Goal: Find specific page/section: Find specific page/section

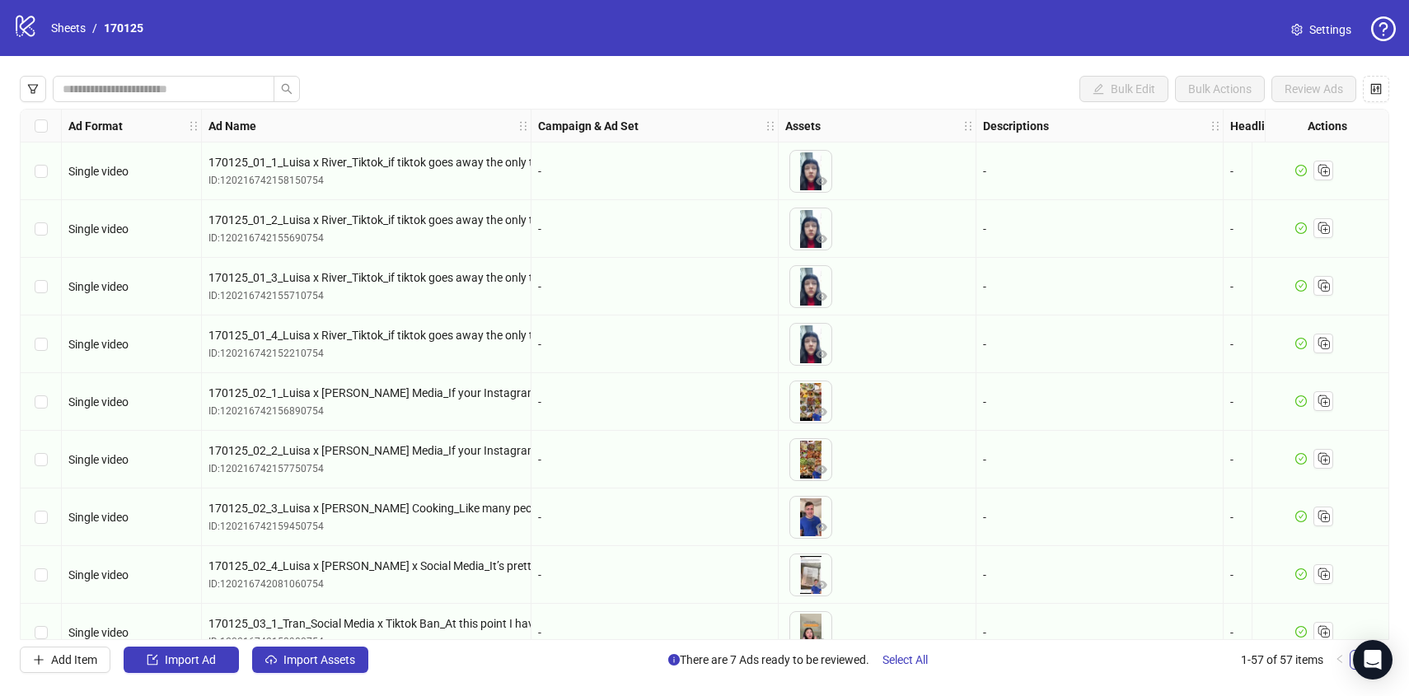
click at [30, 20] on icon "logo/logo-mobile" at bounding box center [25, 25] width 25 height 25
click at [90, 18] on div "logo/logo-mobile Sheets / 170125" at bounding box center [81, 28] width 137 height 30
click at [73, 29] on link "Sheets" at bounding box center [68, 28] width 41 height 18
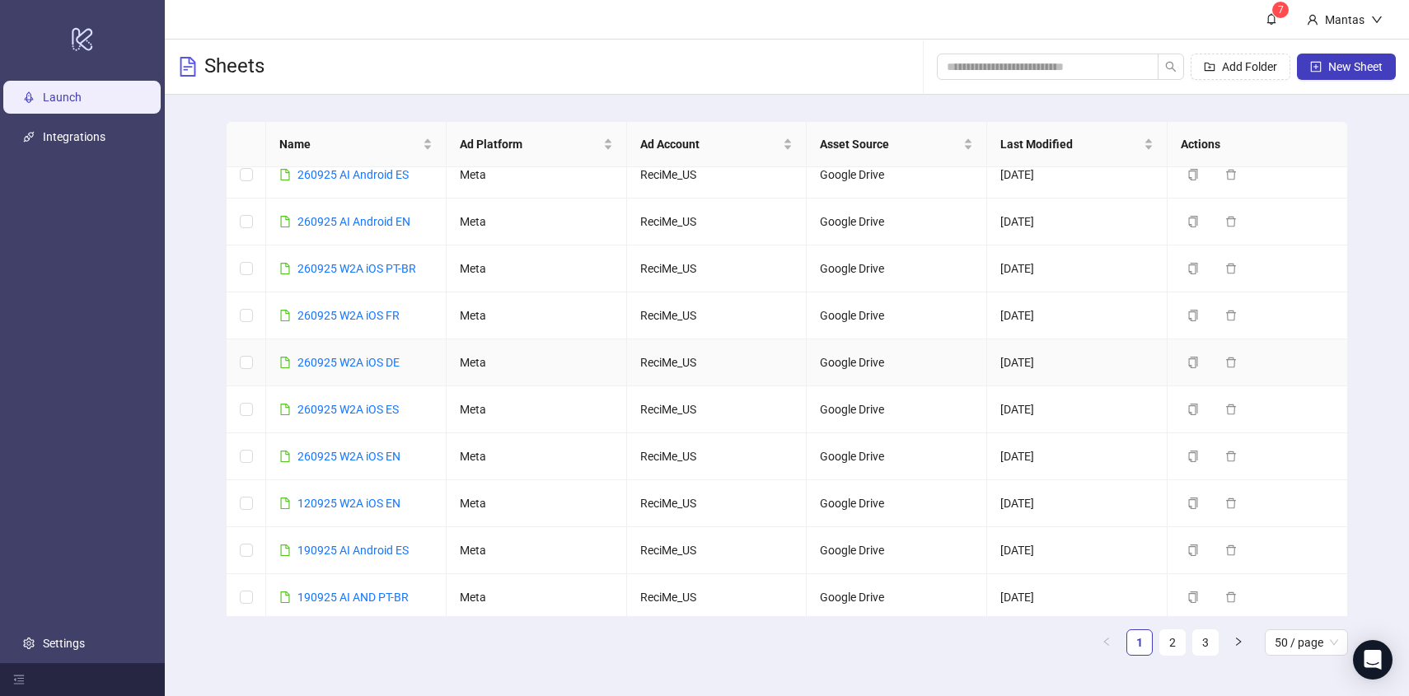
scroll to position [488, 0]
click at [348, 414] on link "260925 W2A iOS ES" at bounding box center [347, 406] width 101 height 13
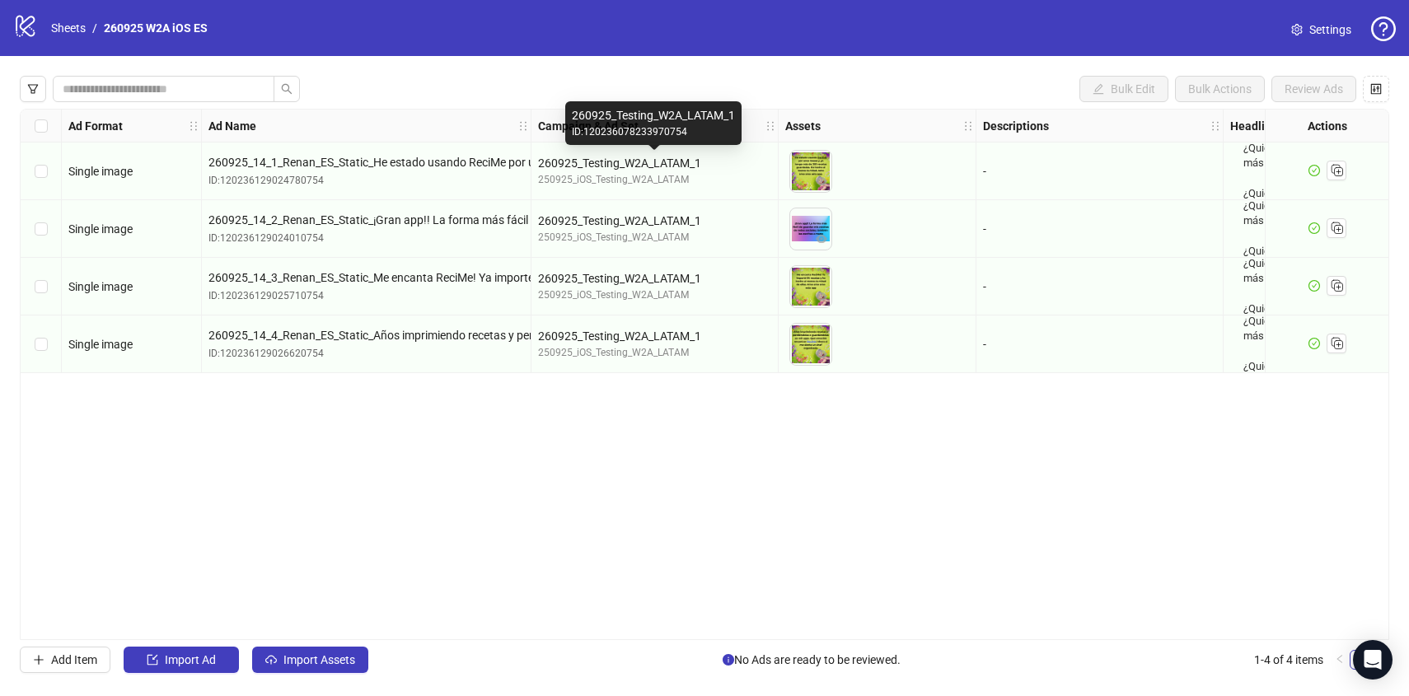
click at [625, 164] on div "260925_Testing_W2A_LATAM_1" at bounding box center [654, 163] width 233 height 18
copy div "260925_Testing_W2A_LATAM_1"
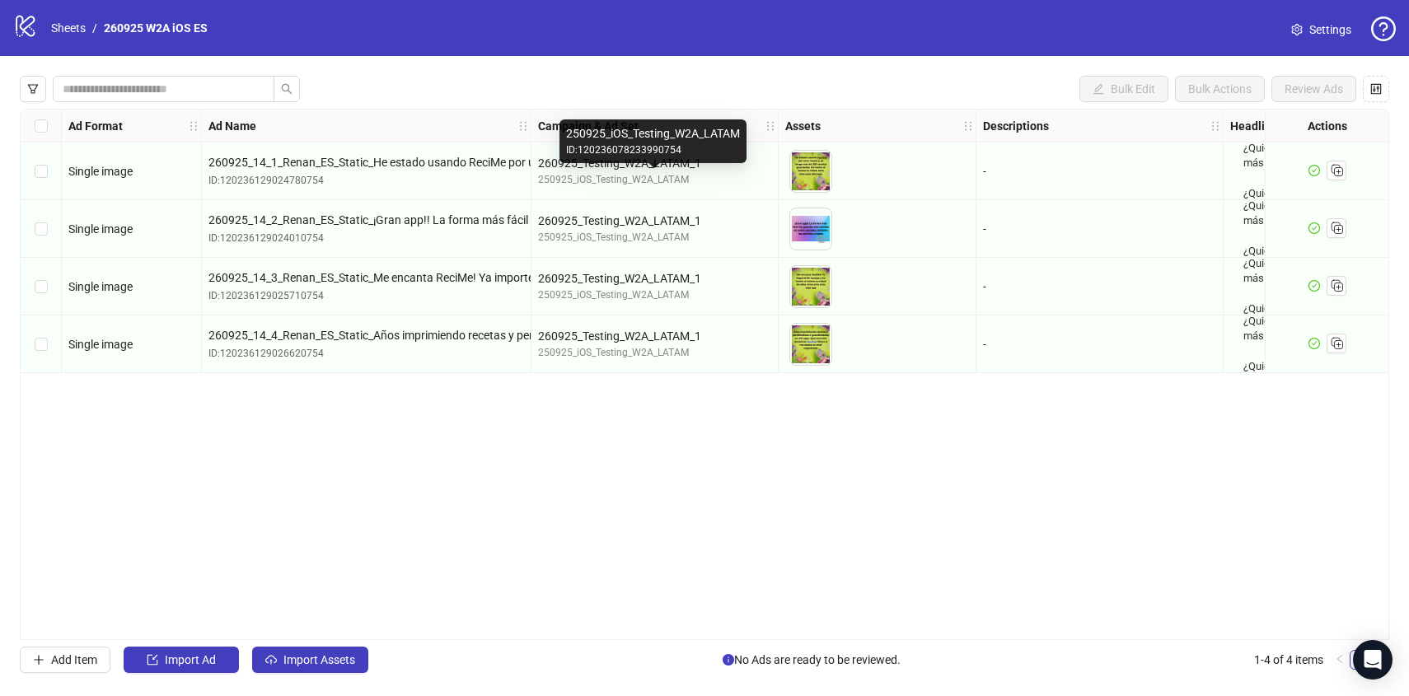
click at [624, 176] on div "250925_iOS_Testing_W2A_LATAM" at bounding box center [654, 180] width 233 height 16
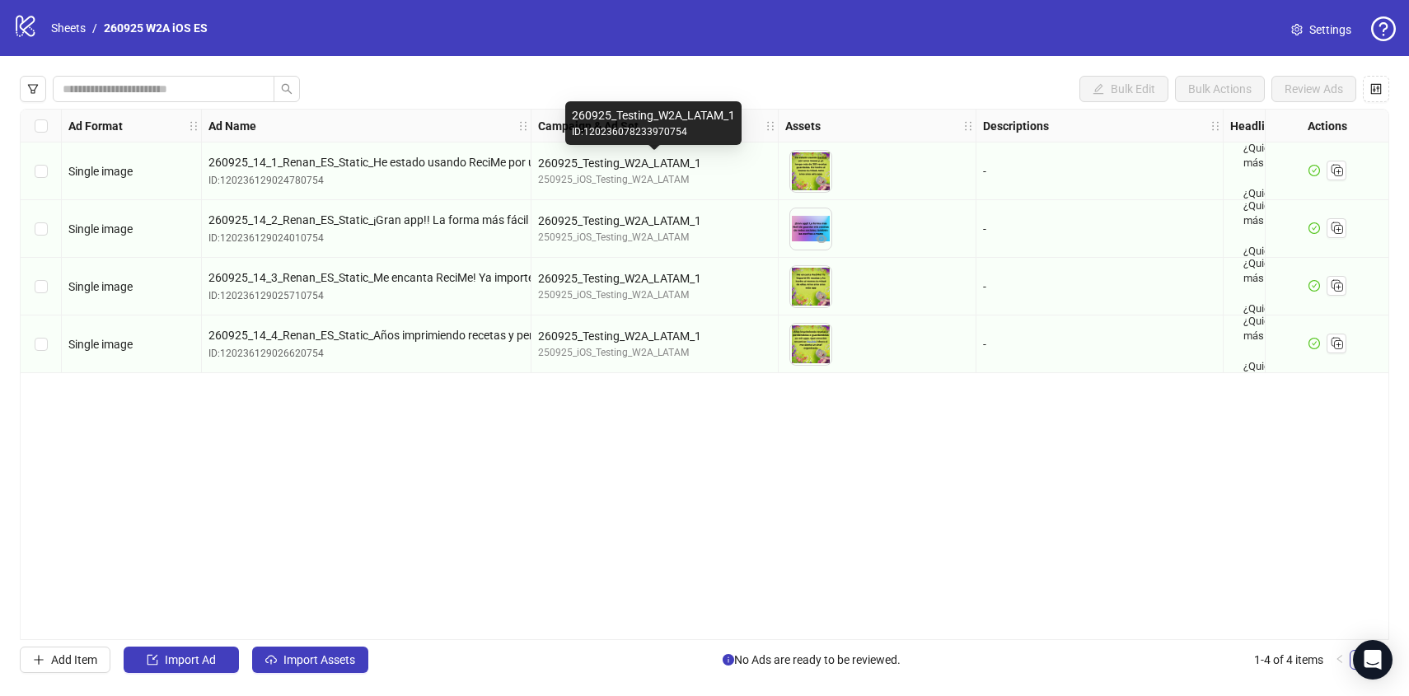
click at [578, 167] on div "260925_Testing_W2A_LATAM_1" at bounding box center [654, 163] width 233 height 18
click at [625, 133] on div "ID: 120236078233970754" at bounding box center [653, 132] width 163 height 16
copy div "120236078233970754"
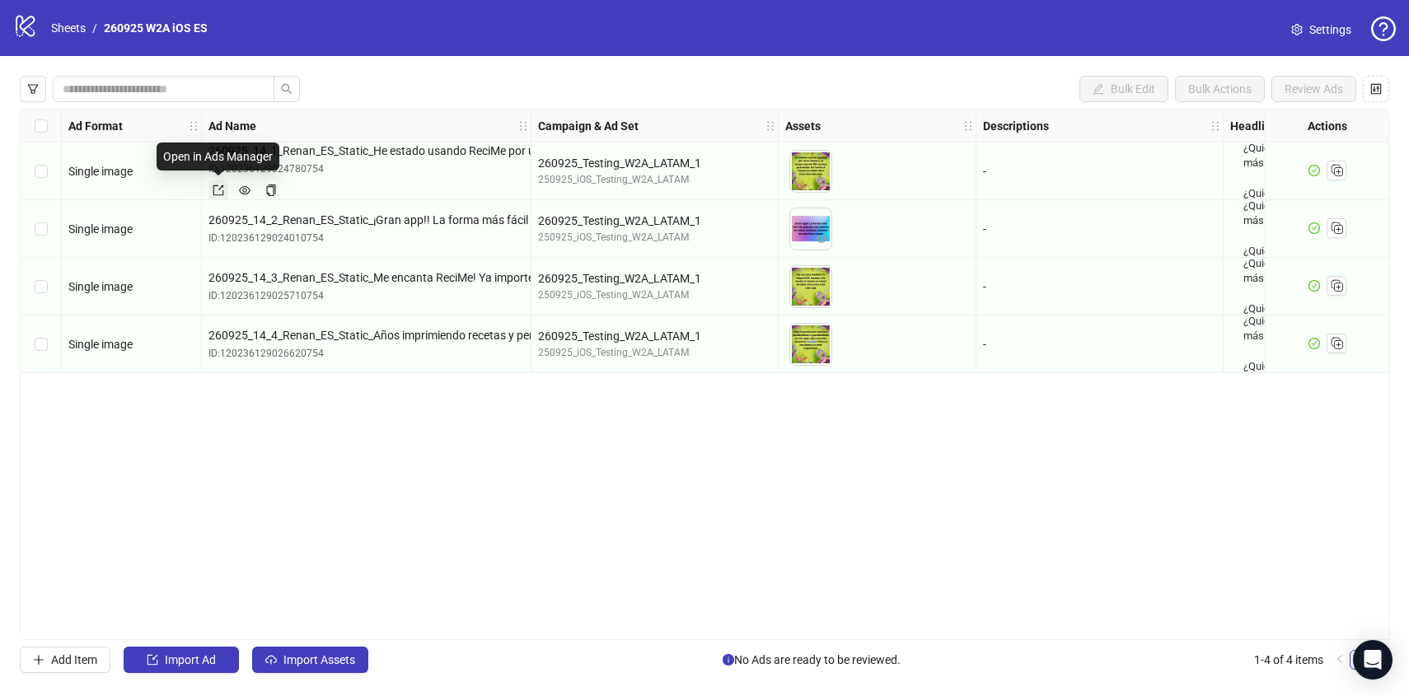
click at [222, 189] on icon "export" at bounding box center [219, 191] width 12 height 12
